Goal: Transaction & Acquisition: Purchase product/service

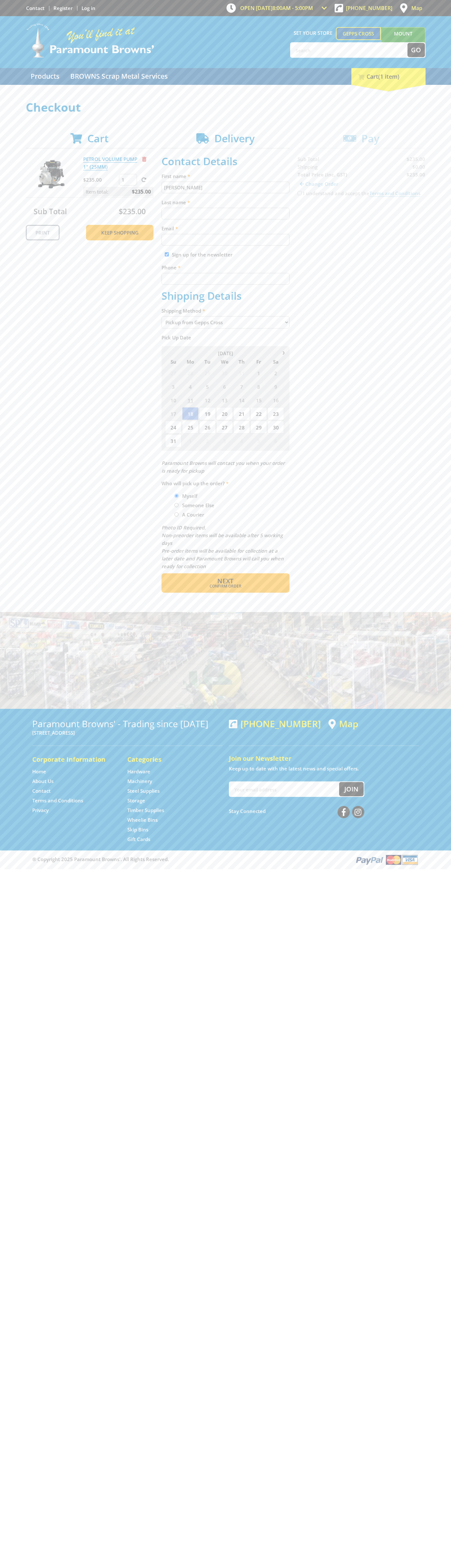
type input "[PERSON_NAME]"
type input "[EMAIL_ADDRESS][DOMAIN_NAME]"
type input "0293744000"
click at [225, 581] on span "Next" at bounding box center [225, 581] width 16 height 9
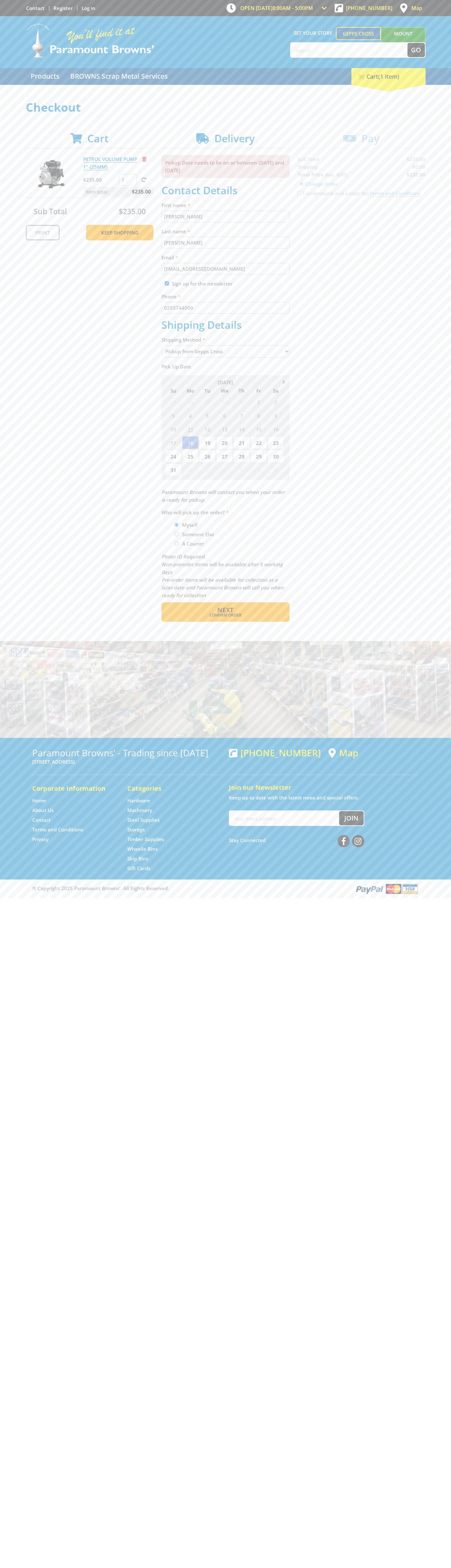
type input "[PERSON_NAME]"
click at [225, 615] on span "Confirm order" at bounding box center [225, 615] width 100 height 4
click at [225, 611] on span "Next" at bounding box center [225, 610] width 16 height 9
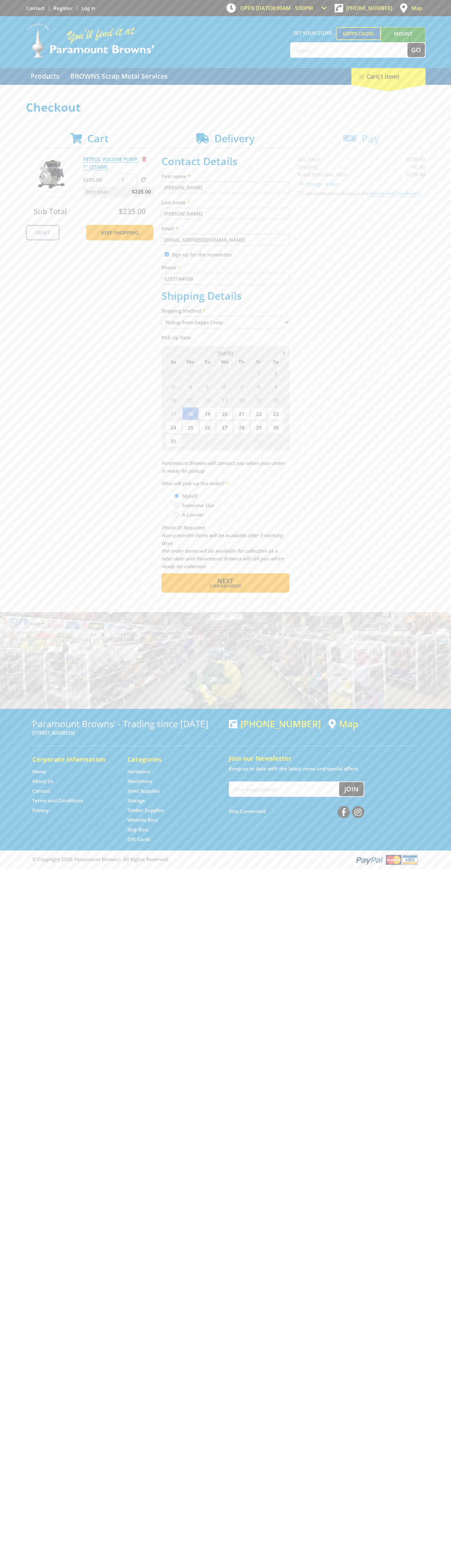
click at [144, 159] on span "Remove from cart" at bounding box center [144, 159] width 4 height 5
